Goal: Information Seeking & Learning: Compare options

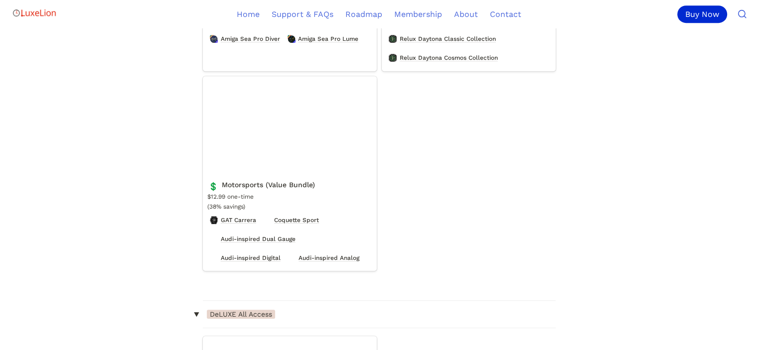
scroll to position [739, 0]
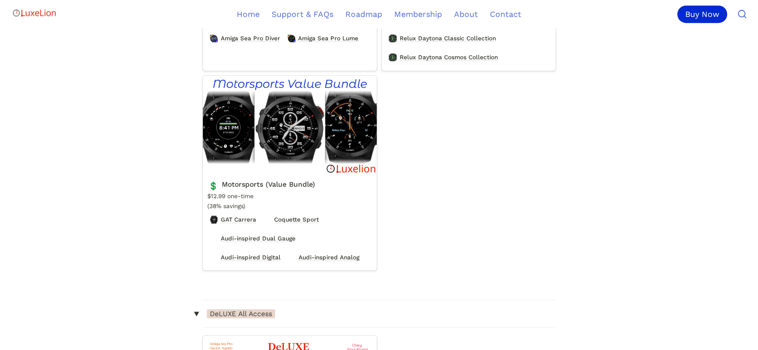
click at [360, 142] on link "Motorsports (Value Bundle)" at bounding box center [290, 173] width 174 height 195
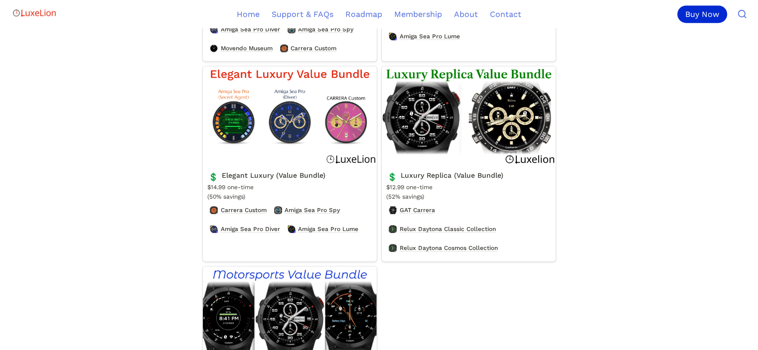
scroll to position [546, 0]
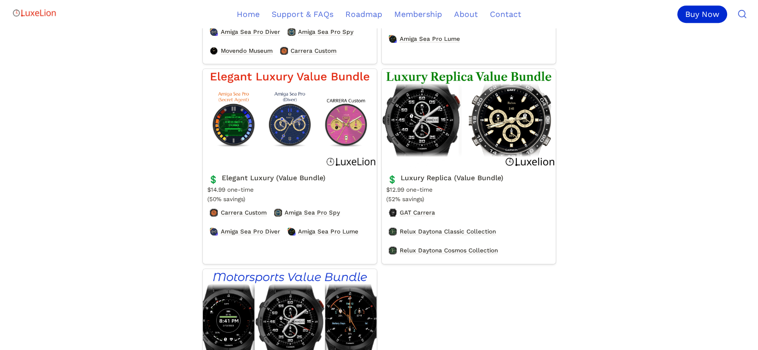
click at [446, 124] on link "Luxury Replica (Value Bundle)" at bounding box center [469, 166] width 174 height 195
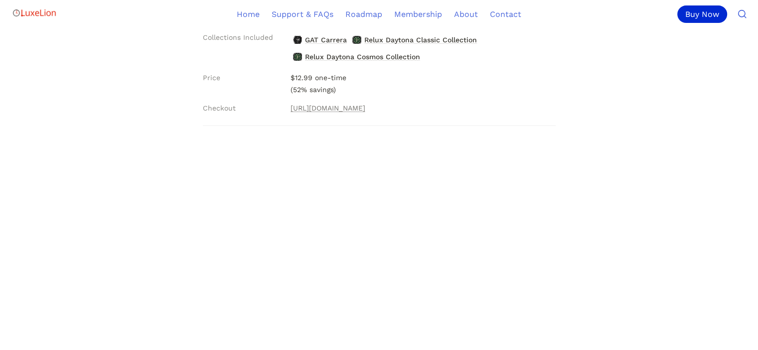
scroll to position [187, 0]
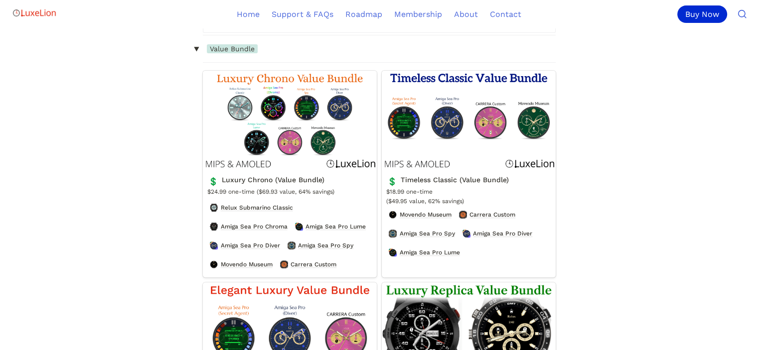
scroll to position [320, 0]
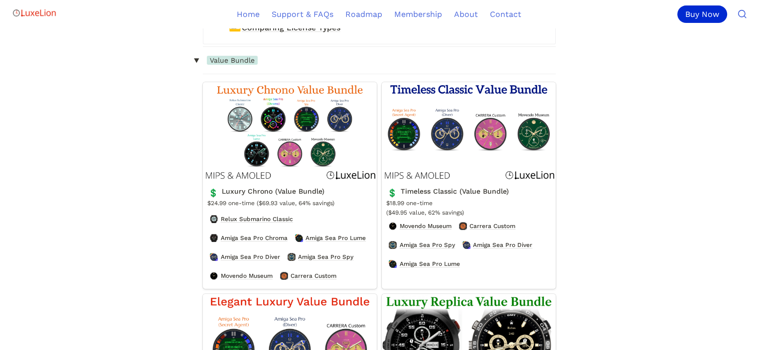
click at [313, 102] on link "Luxury Chrono (Value Bundle)" at bounding box center [290, 185] width 174 height 207
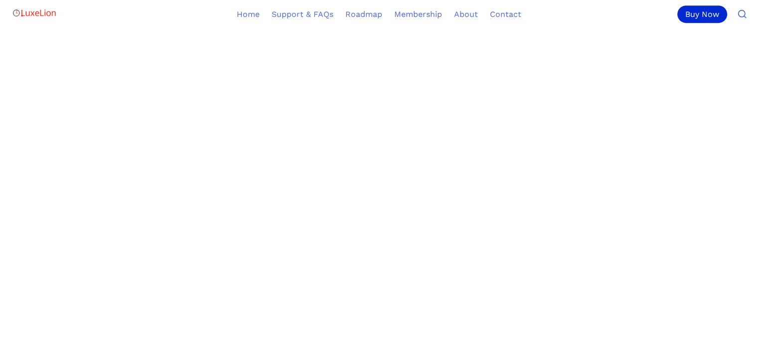
scroll to position [726, 0]
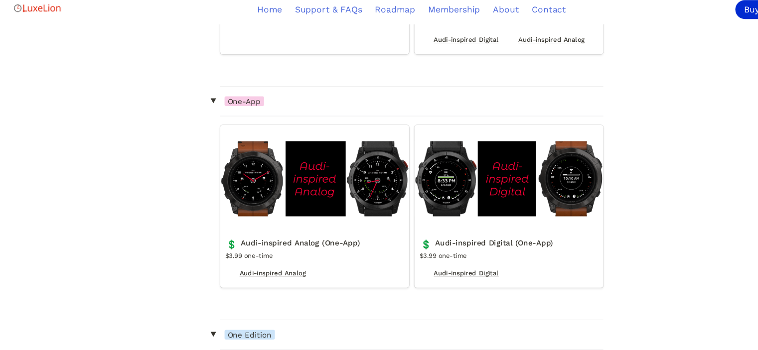
scroll to position [2350, 0]
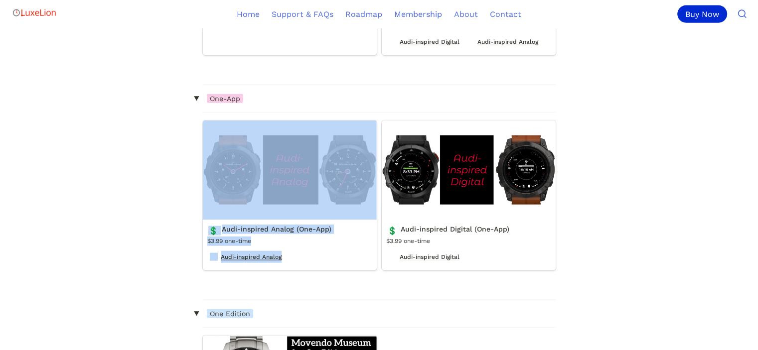
drag, startPoint x: 472, startPoint y: 100, endPoint x: 564, endPoint y: 135, distance: 97.6
click at [489, 212] on div "‣ One-App Audi-inspired Analog (One-App) 💲 Audi-inspired Analog (One-App) $3.99…" at bounding box center [379, 179] width 353 height 188
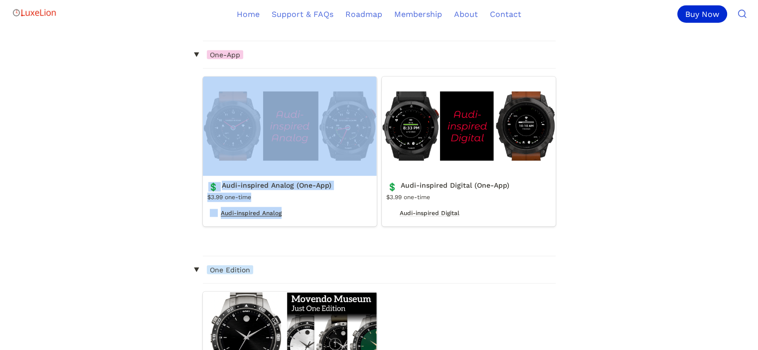
scroll to position [2396, 0]
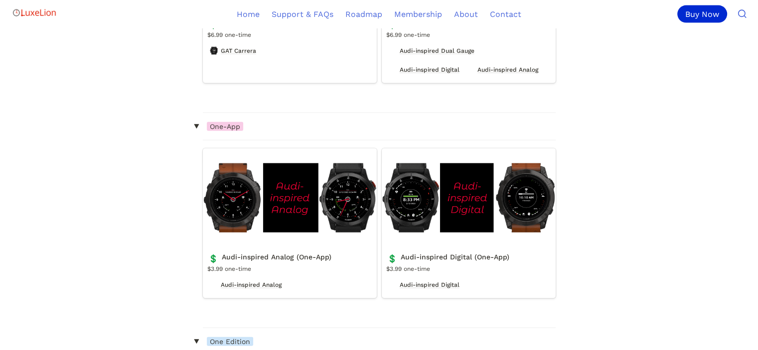
scroll to position [2323, 0]
click at [310, 213] on link "Audi-inspired Analog (One-App)" at bounding box center [290, 223] width 174 height 150
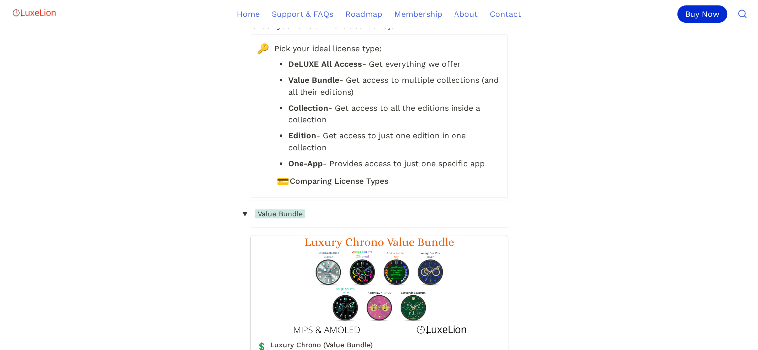
scroll to position [501, 0]
click at [310, 62] on strong "DeLUXE All Access" at bounding box center [325, 63] width 74 height 9
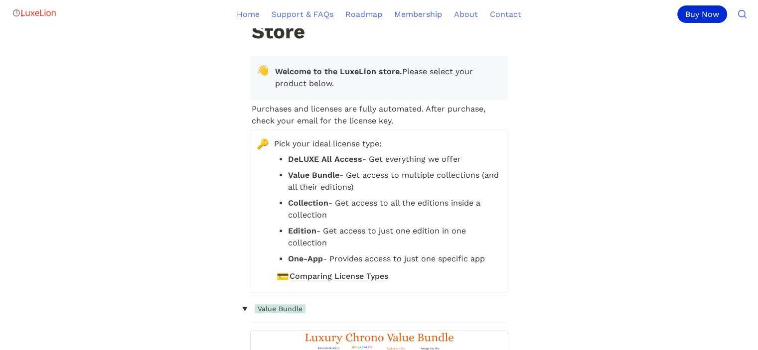
scroll to position [409, 0]
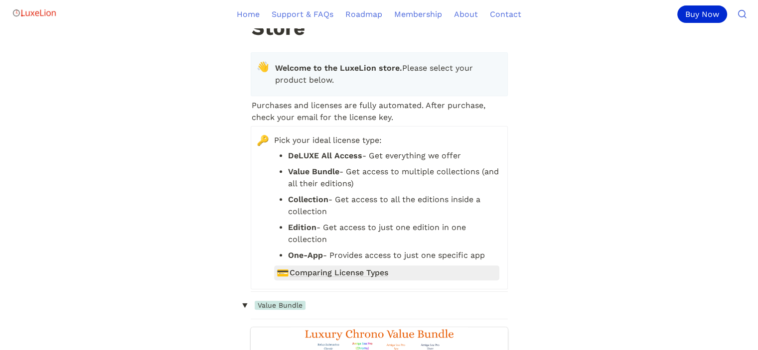
click at [302, 272] on span "Comparing License Types" at bounding box center [338, 273] width 99 height 12
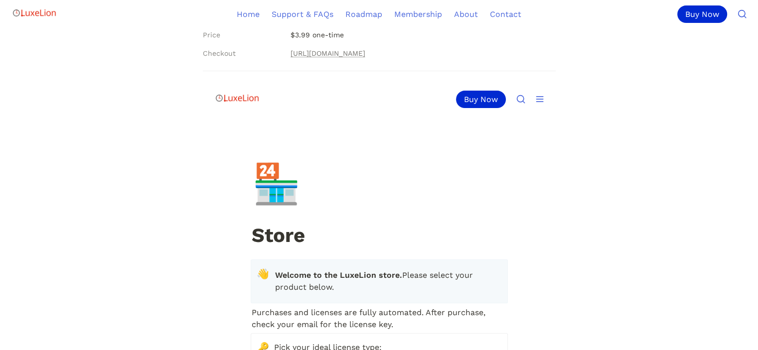
scroll to position [0, 0]
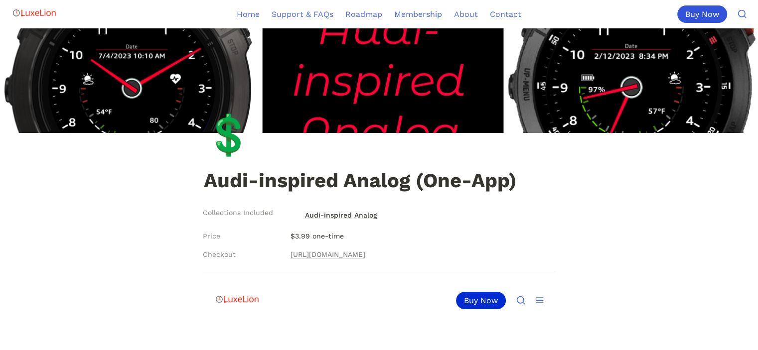
click at [695, 16] on div "Buy Now" at bounding box center [702, 13] width 50 height 17
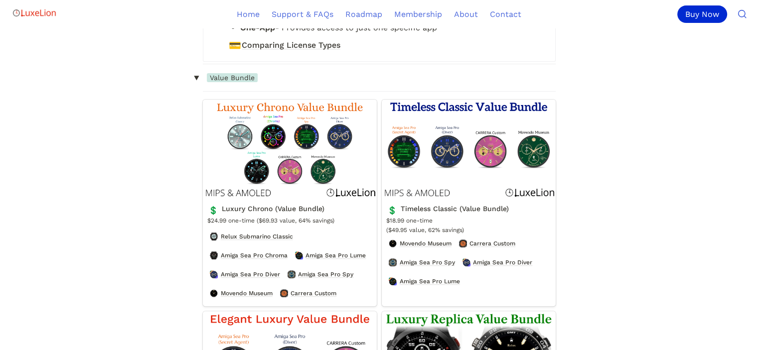
scroll to position [303, 0]
click at [237, 82] on span "Value Bundle" at bounding box center [232, 77] width 51 height 9
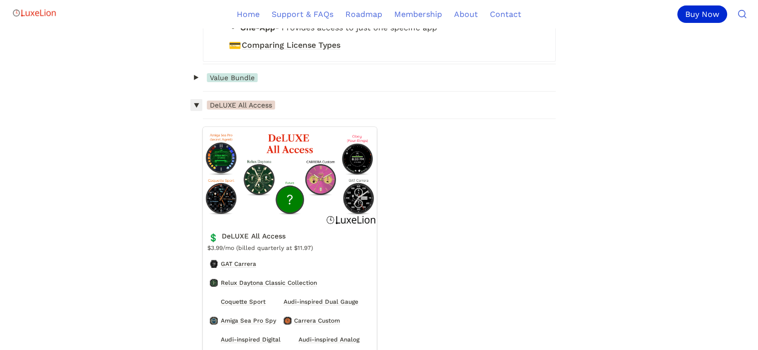
click at [197, 110] on span "‣" at bounding box center [196, 105] width 16 height 8
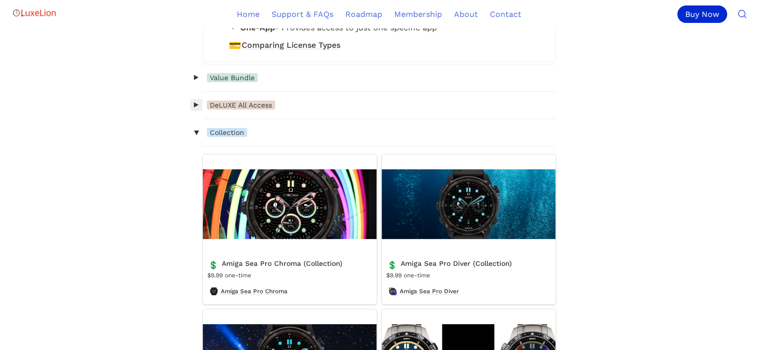
click at [197, 114] on span "‣" at bounding box center [196, 105] width 8 height 16
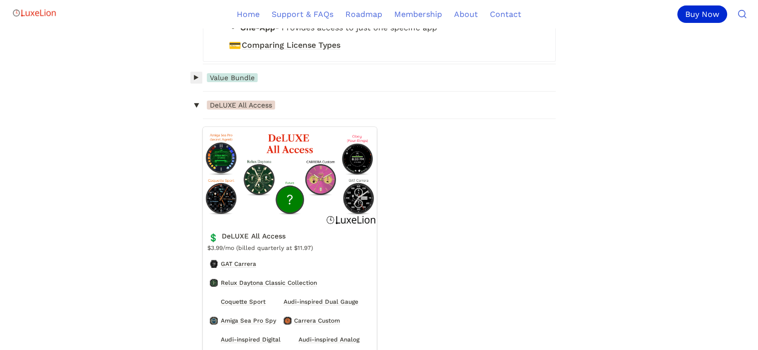
click at [194, 86] on span "‣" at bounding box center [196, 78] width 8 height 16
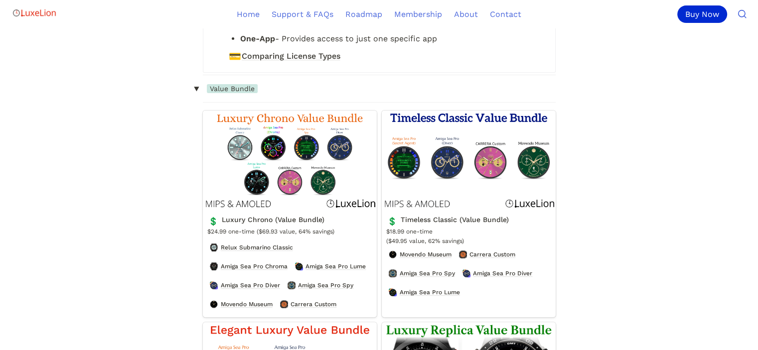
scroll to position [291, 0]
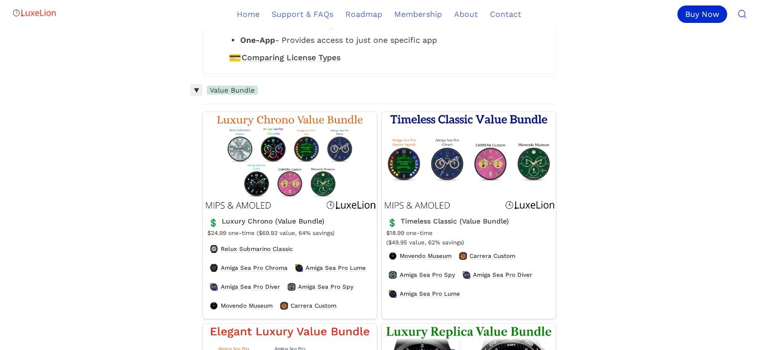
click at [197, 95] on span "‣" at bounding box center [196, 90] width 16 height 8
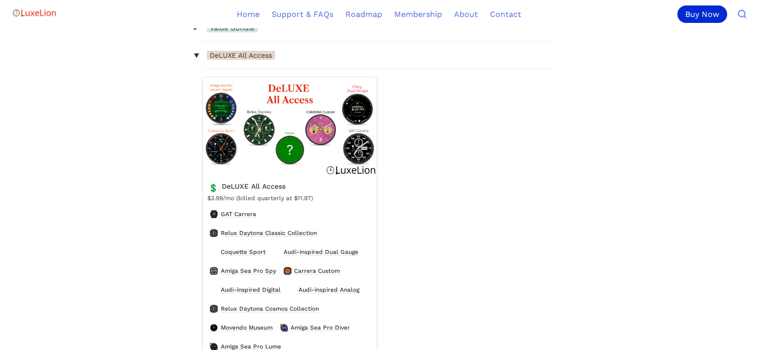
scroll to position [352, 0]
click at [238, 60] on span "DeLUXE All Access" at bounding box center [241, 55] width 68 height 9
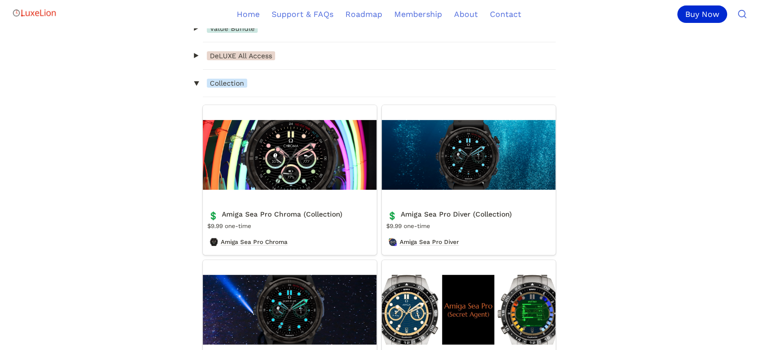
click at [238, 60] on span "DeLUXE All Access" at bounding box center [241, 55] width 68 height 9
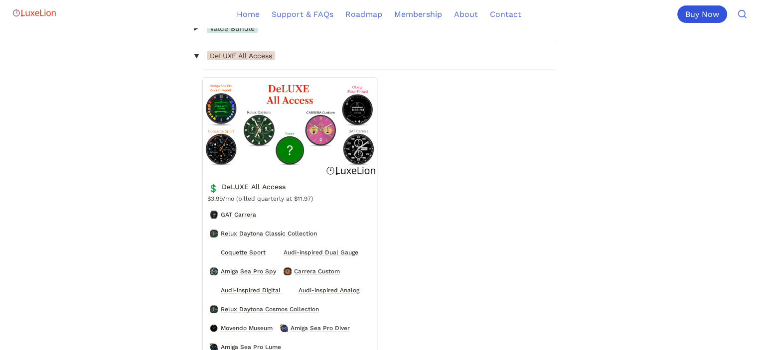
click at [703, 15] on div "Buy Now" at bounding box center [702, 13] width 50 height 17
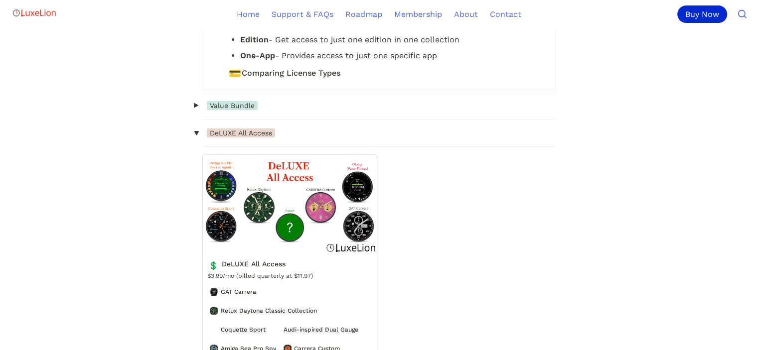
scroll to position [277, 0]
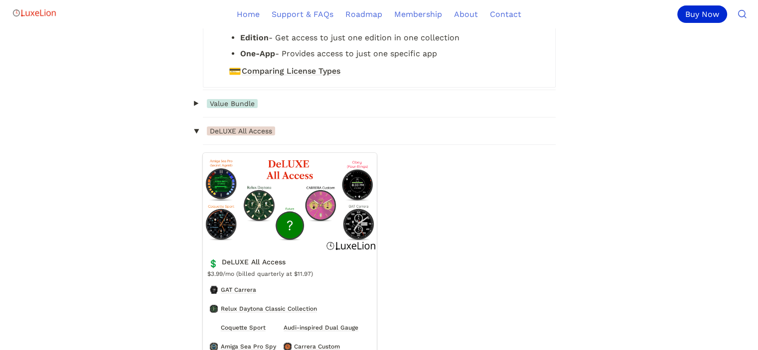
click at [233, 136] on span "DeLUXE All Access" at bounding box center [241, 131] width 68 height 9
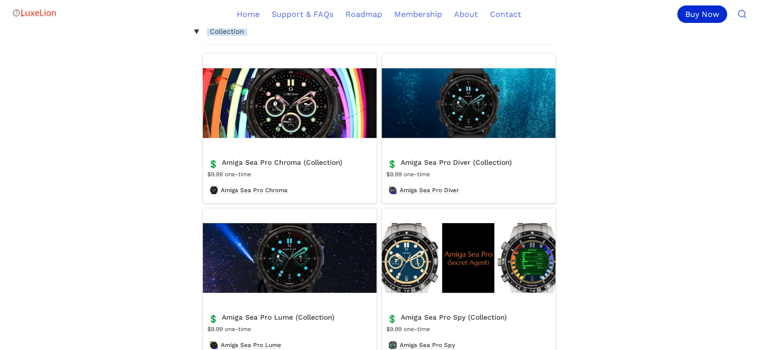
scroll to position [407, 0]
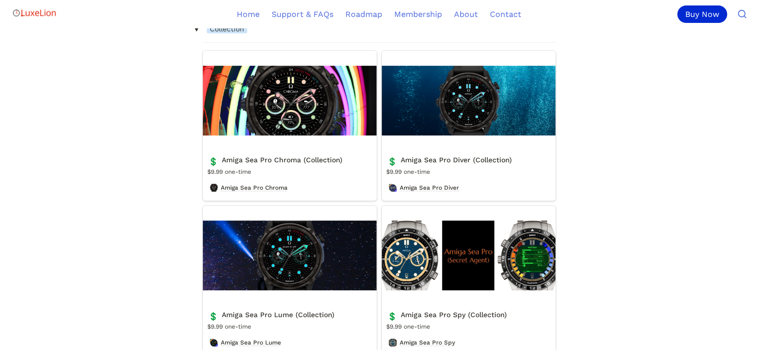
click at [251, 172] on link "Amiga Sea Pro Chroma (Collection)" at bounding box center [290, 126] width 174 height 150
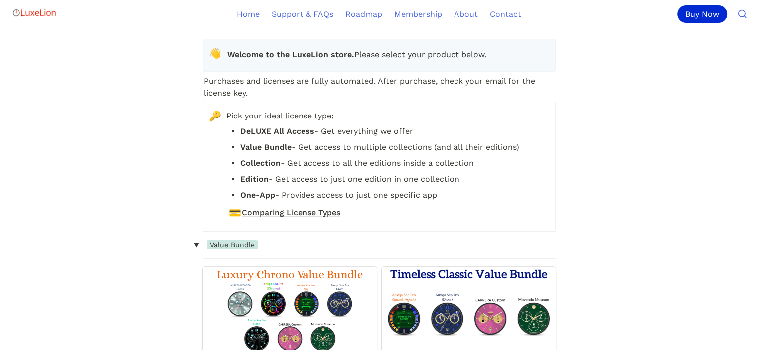
scroll to position [133, 0]
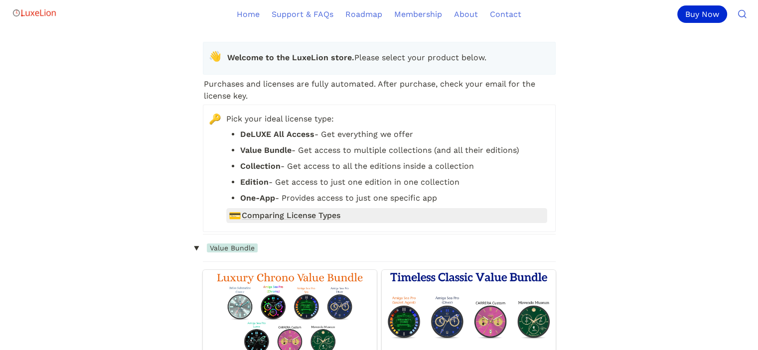
click at [321, 222] on span "Comparing License Types" at bounding box center [291, 216] width 99 height 12
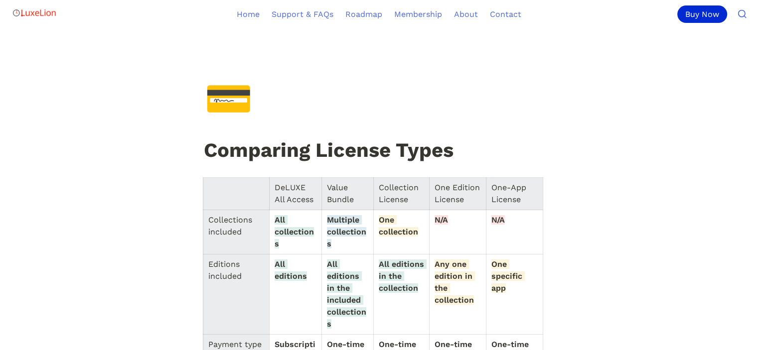
click at [243, 109] on div "💳" at bounding box center [228, 98] width 48 height 39
click at [702, 18] on div "Buy Now" at bounding box center [702, 13] width 50 height 17
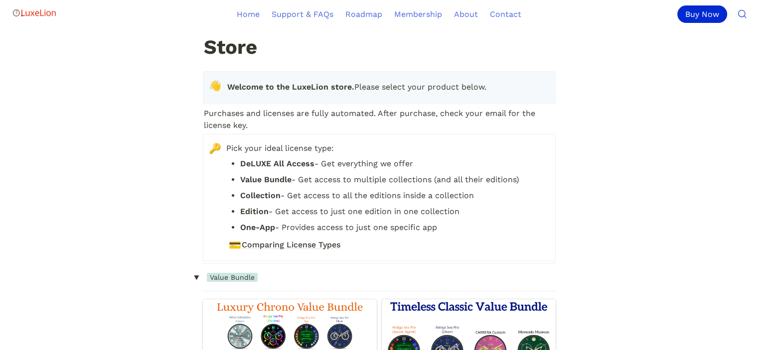
scroll to position [114, 0]
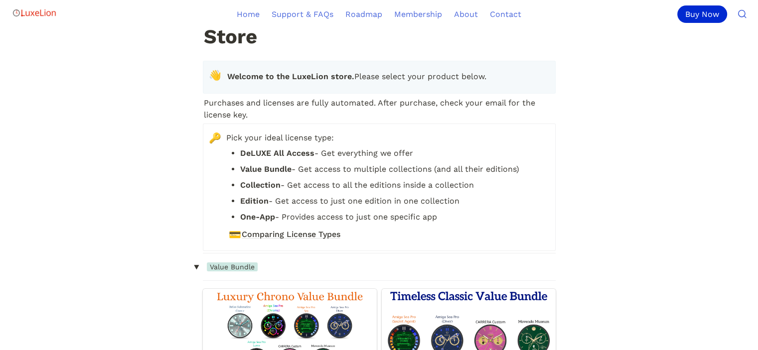
click at [238, 272] on span "Value Bundle" at bounding box center [232, 267] width 51 height 9
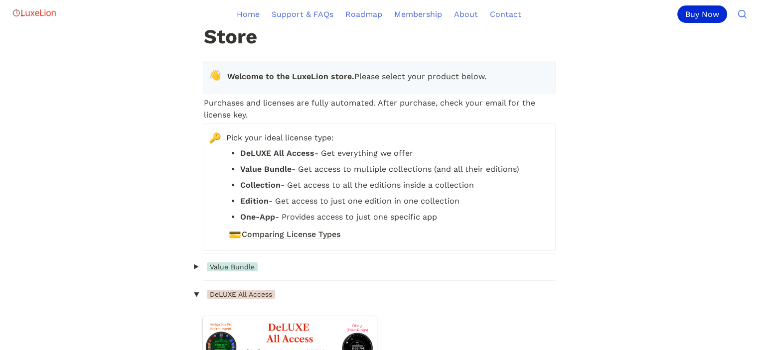
click at [238, 272] on span "Value Bundle" at bounding box center [232, 267] width 51 height 9
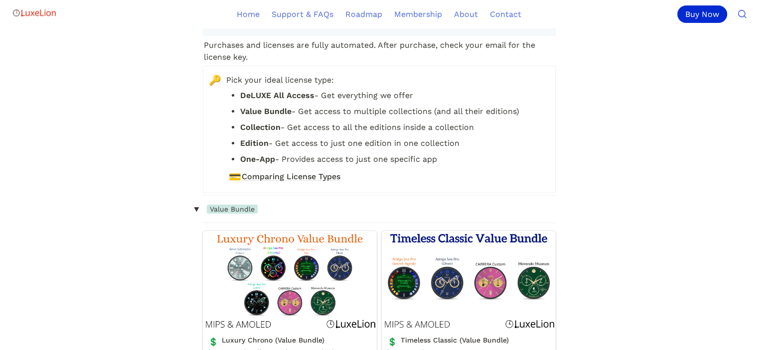
scroll to position [219, 0]
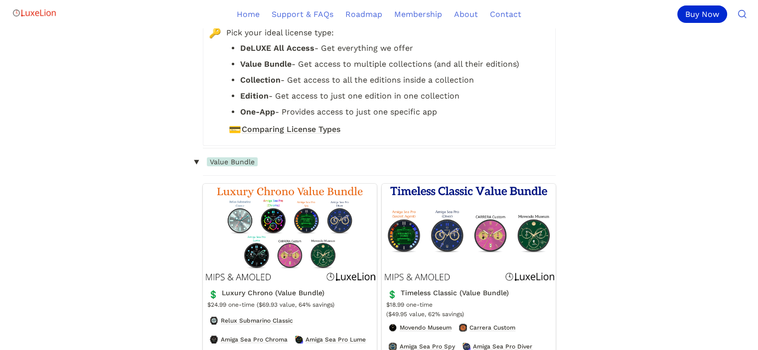
click at [225, 166] on span "Value Bundle" at bounding box center [232, 161] width 51 height 9
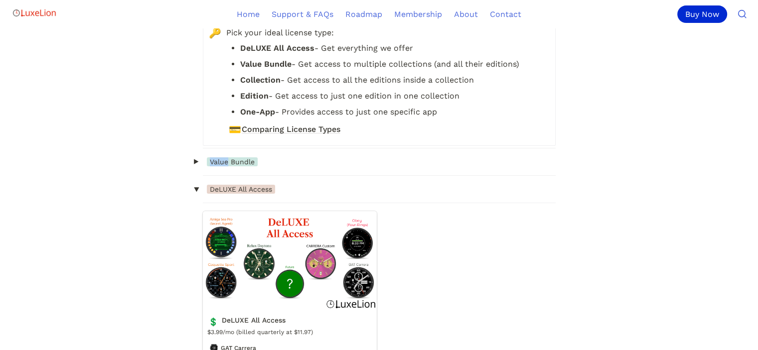
click at [225, 166] on span "Value Bundle" at bounding box center [232, 161] width 51 height 9
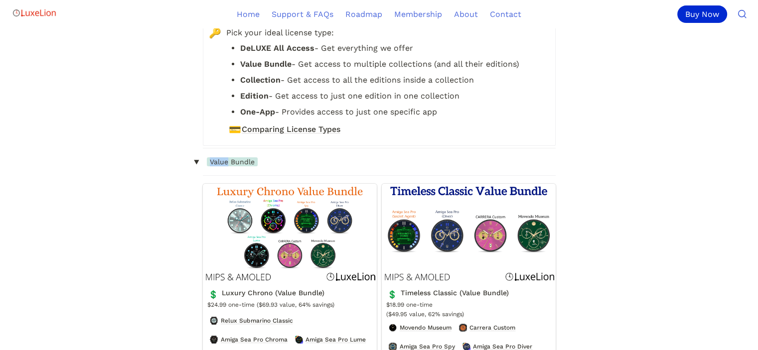
click at [225, 166] on span "Value Bundle" at bounding box center [232, 161] width 51 height 9
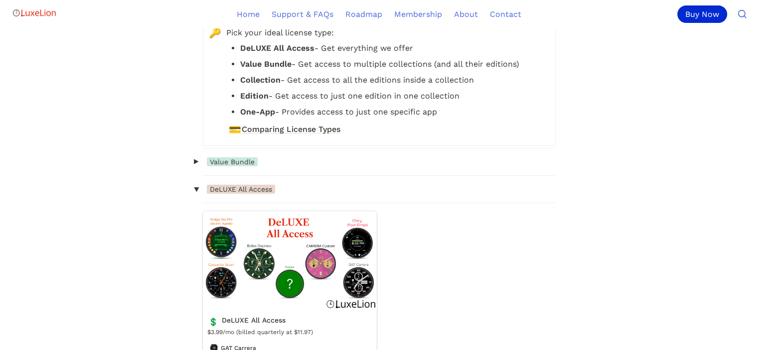
click at [225, 166] on span "Value Bundle" at bounding box center [232, 161] width 51 height 9
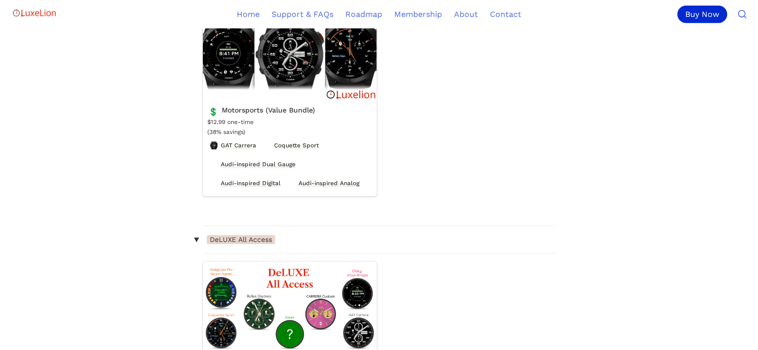
scroll to position [813, 0]
click at [248, 138] on link "Motorsports (Value Bundle)" at bounding box center [290, 98] width 174 height 195
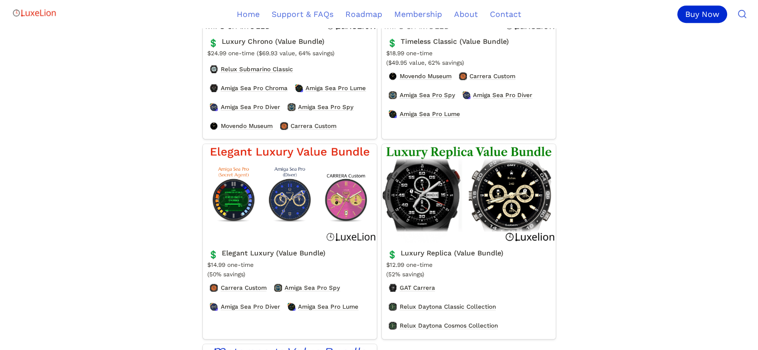
scroll to position [468, 0]
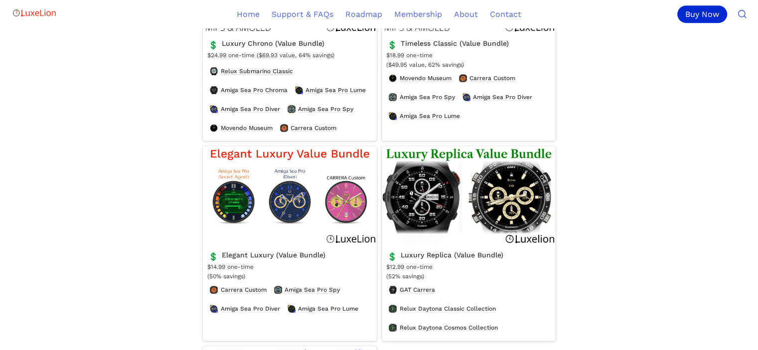
click at [256, 177] on link "Elegant Luxury (Value Bundle)" at bounding box center [290, 243] width 174 height 195
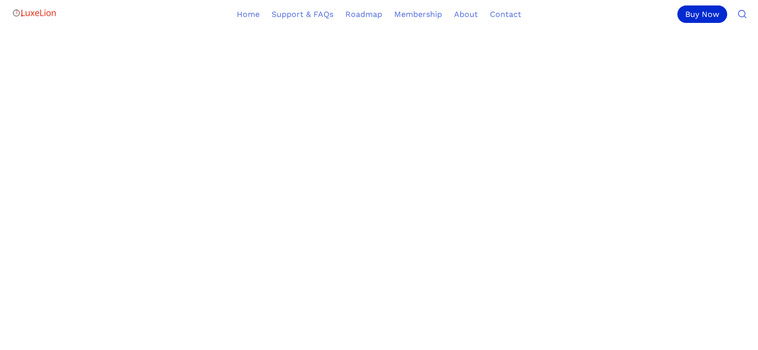
scroll to position [401, 0]
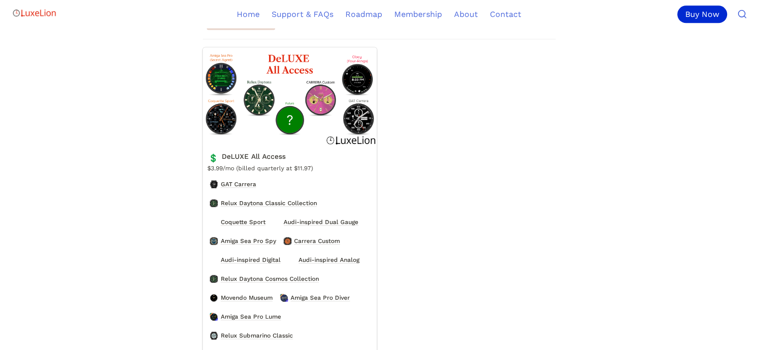
scroll to position [1066, 0]
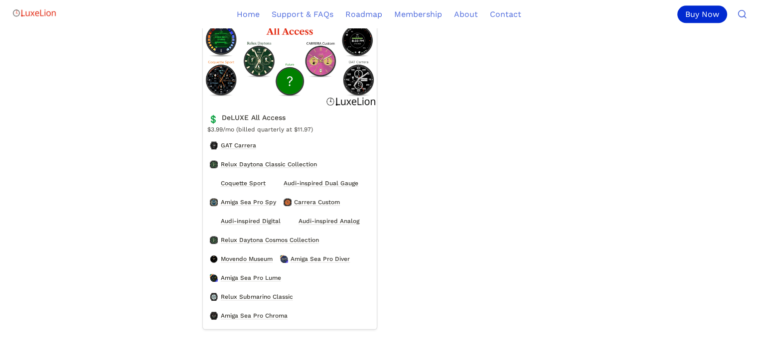
click at [259, 226] on link "DeLUXE All Access" at bounding box center [290, 168] width 174 height 320
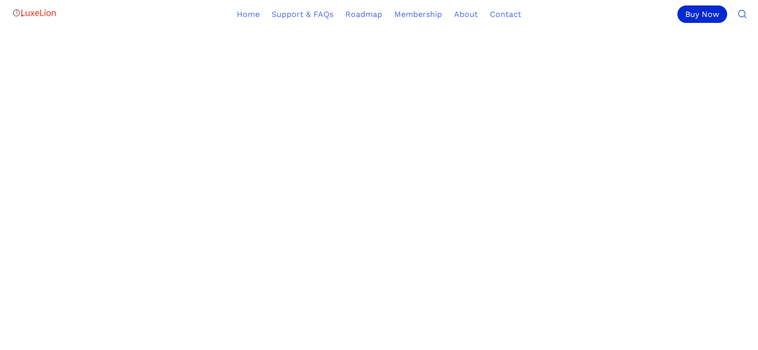
scroll to position [432, 0]
drag, startPoint x: 193, startPoint y: 214, endPoint x: 189, endPoint y: 67, distance: 147.0
click at [189, 67] on article "Collections Included GAT Carrera Relux Daytona Classic Collection Coquette Spor…" at bounding box center [379, 203] width 448 height 863
